Goal: Transaction & Acquisition: Purchase product/service

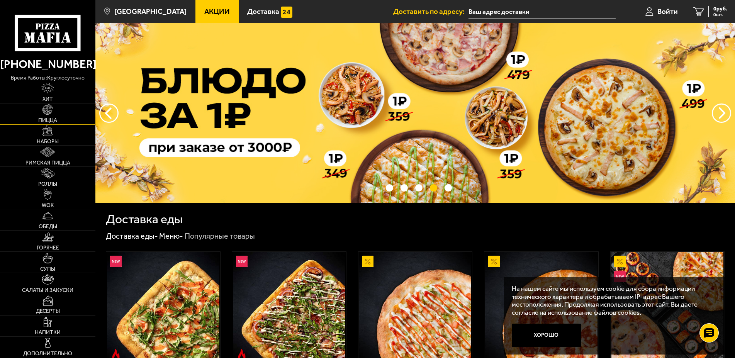
click at [61, 118] on link "Пицца" at bounding box center [47, 113] width 95 height 21
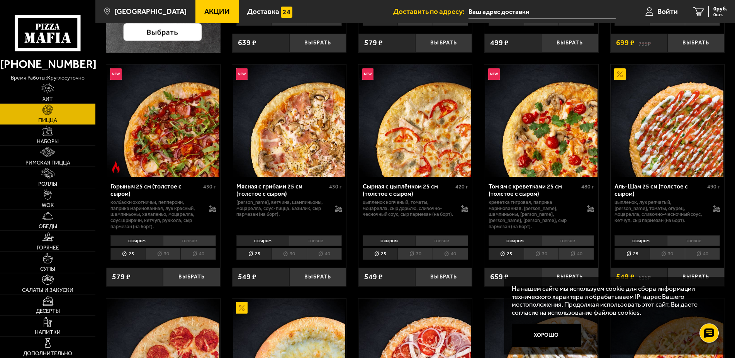
scroll to position [276, 0]
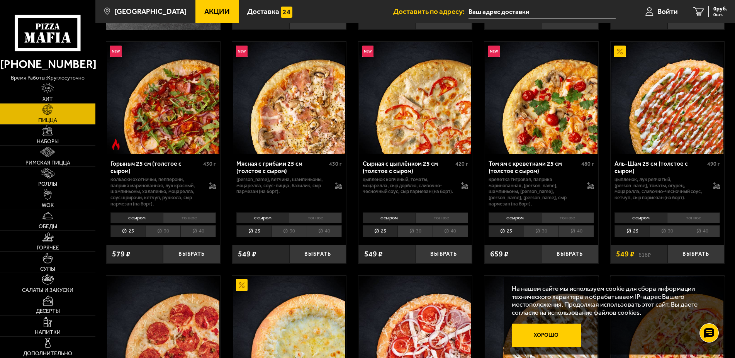
click at [550, 339] on button "Хорошо" at bounding box center [546, 335] width 69 height 23
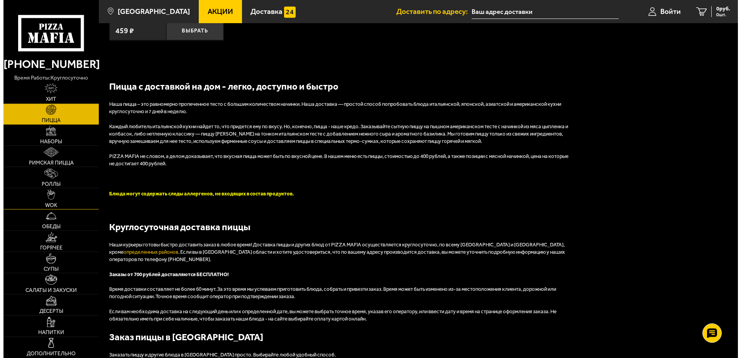
scroll to position [1890, 0]
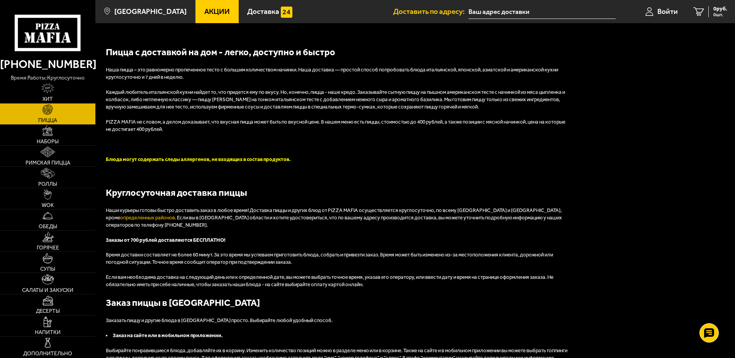
click at [480, 19] on li "Доставить по адресу:" at bounding box center [504, 11] width 222 height 23
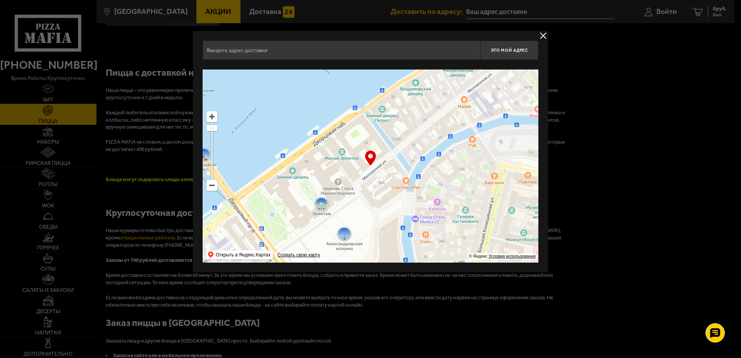
drag, startPoint x: 357, startPoint y: 170, endPoint x: 331, endPoint y: 241, distance: 74.7
click at [331, 241] on ymaps at bounding box center [371, 165] width 336 height 193
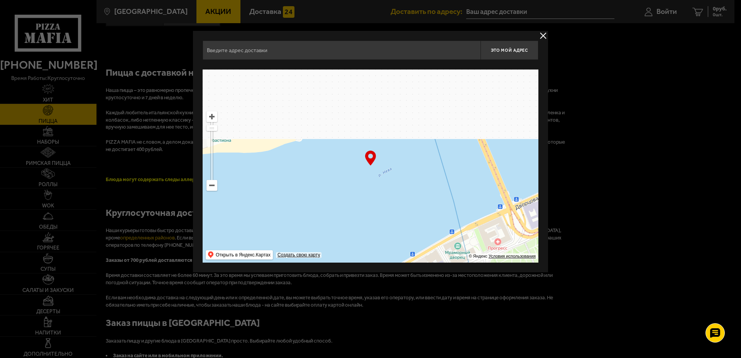
drag, startPoint x: 366, startPoint y: 136, endPoint x: 310, endPoint y: 273, distance: 148.0
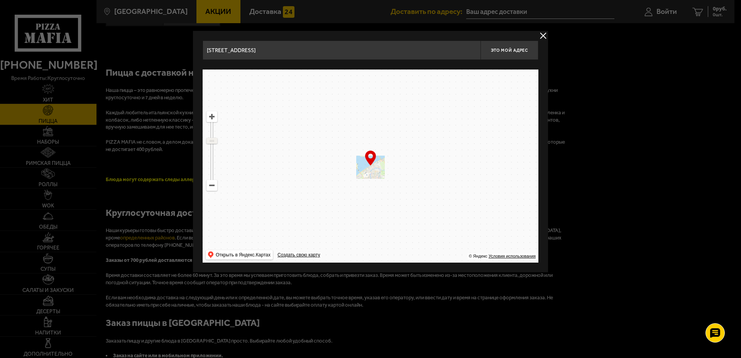
drag, startPoint x: 213, startPoint y: 127, endPoint x: 212, endPoint y: 141, distance: 13.2
click at [212, 141] on ymaps at bounding box center [212, 140] width 10 height 5
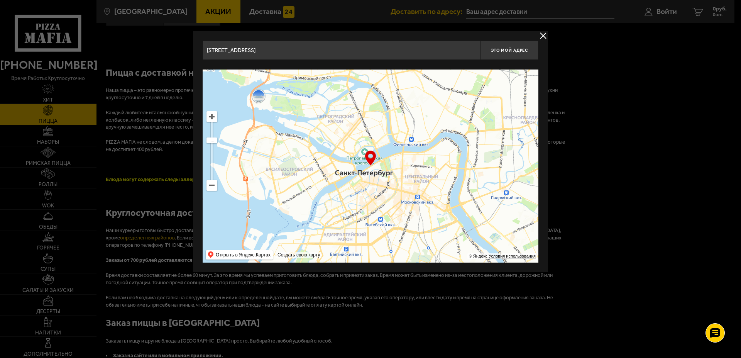
drag, startPoint x: 380, startPoint y: 162, endPoint x: 327, endPoint y: 228, distance: 84.3
click at [336, 219] on ymaps at bounding box center [371, 165] width 336 height 193
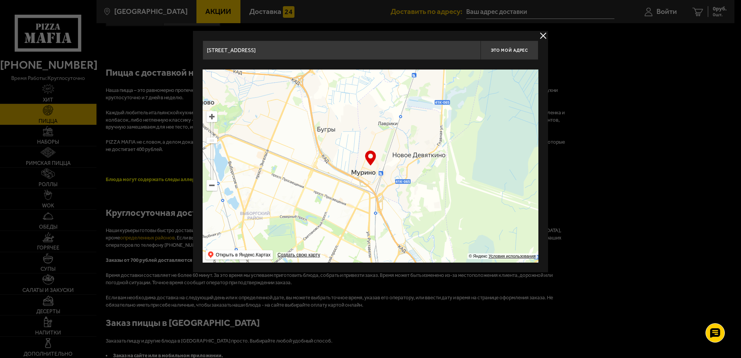
drag, startPoint x: 346, startPoint y: 180, endPoint x: 366, endPoint y: 257, distance: 79.6
click at [366, 257] on ymaps at bounding box center [371, 165] width 336 height 193
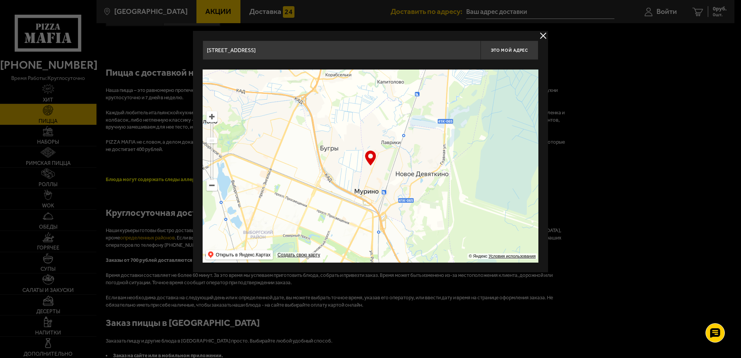
drag, startPoint x: 385, startPoint y: 198, endPoint x: 392, endPoint y: 211, distance: 14.9
click at [391, 212] on ymaps at bounding box center [371, 165] width 336 height 193
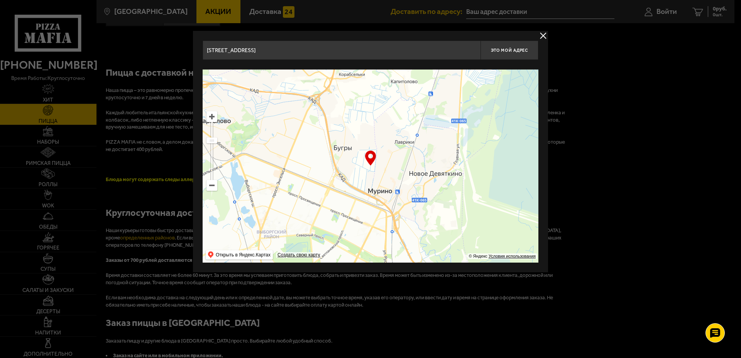
drag, startPoint x: 378, startPoint y: 200, endPoint x: 377, endPoint y: 215, distance: 15.5
click at [377, 215] on ymaps at bounding box center [371, 165] width 336 height 193
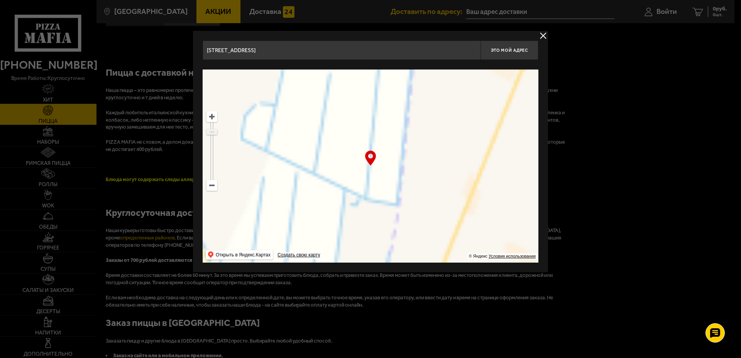
drag, startPoint x: 212, startPoint y: 141, endPoint x: 211, endPoint y: 132, distance: 9.0
click at [211, 132] on ymaps at bounding box center [212, 131] width 10 height 5
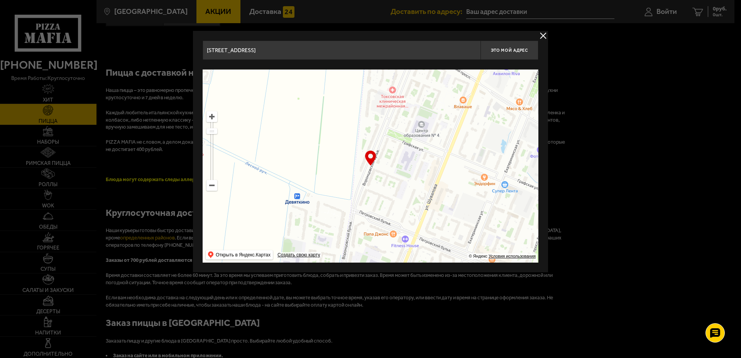
drag, startPoint x: 394, startPoint y: 197, endPoint x: 318, endPoint y: 171, distance: 80.7
click at [319, 172] on ymaps at bounding box center [371, 165] width 336 height 193
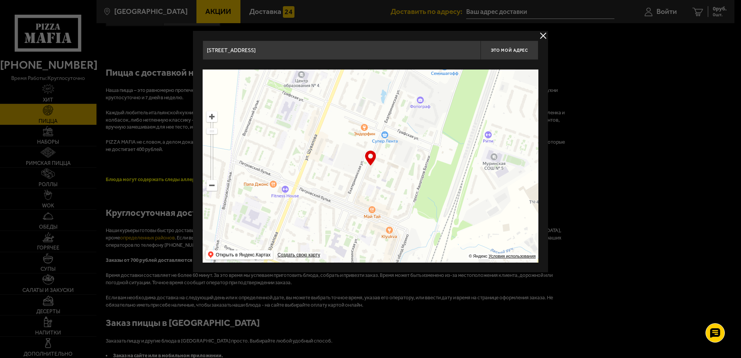
drag, startPoint x: 416, startPoint y: 205, endPoint x: 363, endPoint y: 198, distance: 53.8
click at [363, 198] on ymaps at bounding box center [371, 165] width 336 height 193
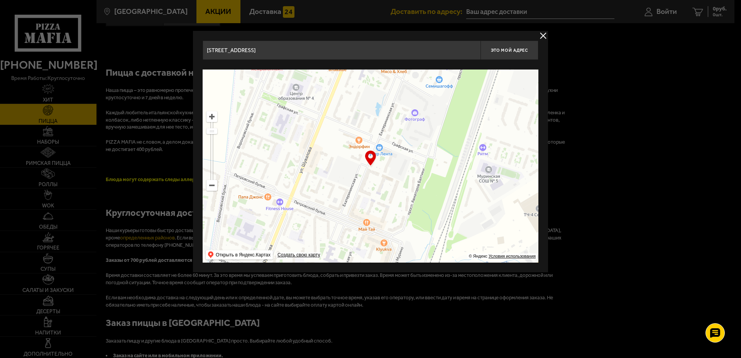
drag, startPoint x: 336, startPoint y: 188, endPoint x: 330, endPoint y: 200, distance: 13.8
click at [330, 200] on ymaps at bounding box center [371, 165] width 336 height 193
type input "[STREET_ADDRESS]"
click at [517, 53] on button "Это мой адрес" at bounding box center [510, 50] width 58 height 19
